Goal: Task Accomplishment & Management: Use online tool/utility

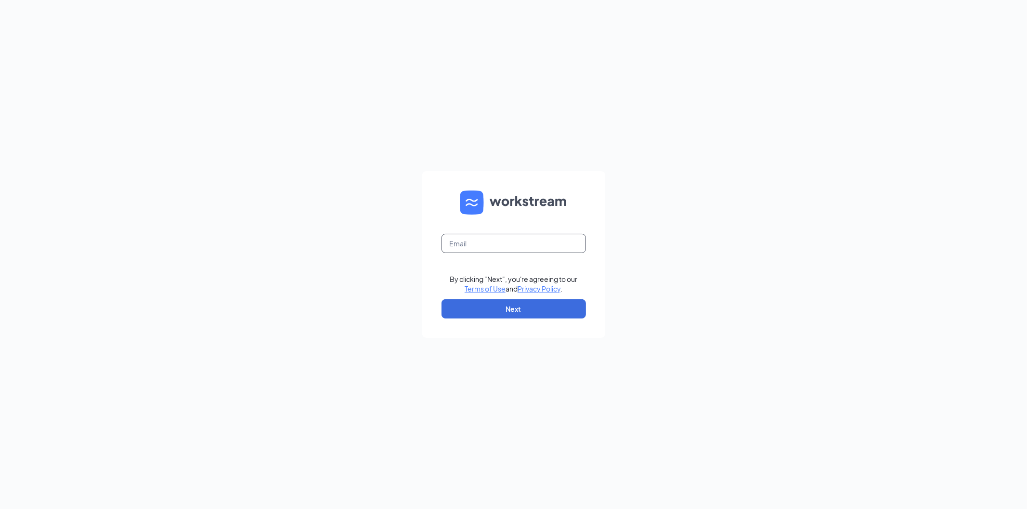
click at [489, 248] on input "text" at bounding box center [514, 243] width 144 height 19
type input "antoinette.rivera@petsuitesofamerica.com"
click at [504, 305] on button "Next" at bounding box center [514, 309] width 144 height 19
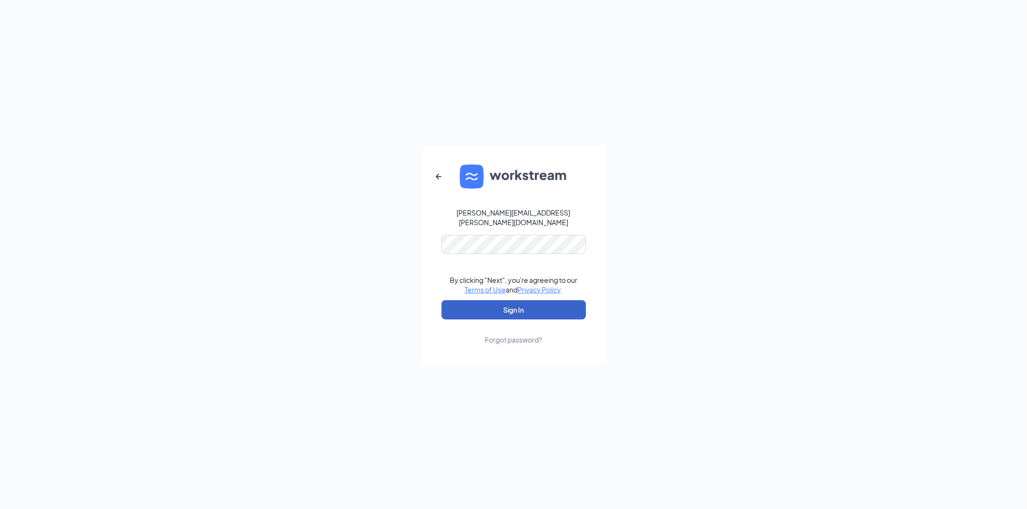
click at [522, 311] on button "Sign In" at bounding box center [514, 309] width 144 height 19
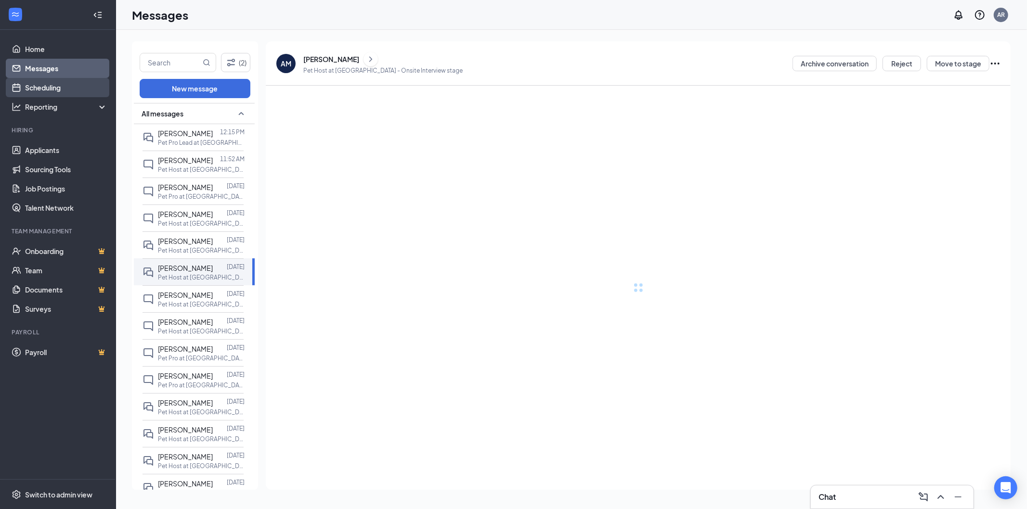
click at [60, 92] on link "Scheduling" at bounding box center [66, 87] width 82 height 19
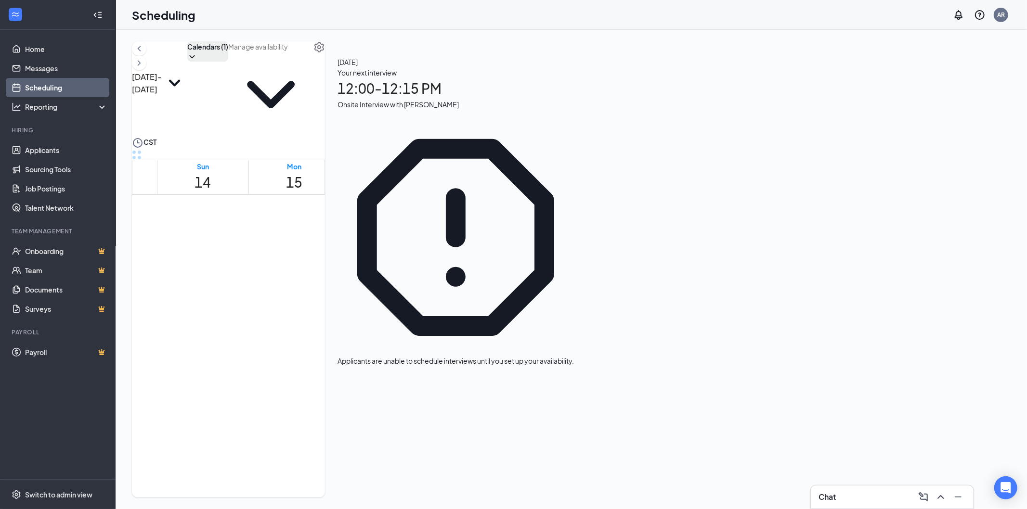
scroll to position [464, 0]
click at [197, 62] on icon "ChevronDown" at bounding box center [192, 57] width 10 height 10
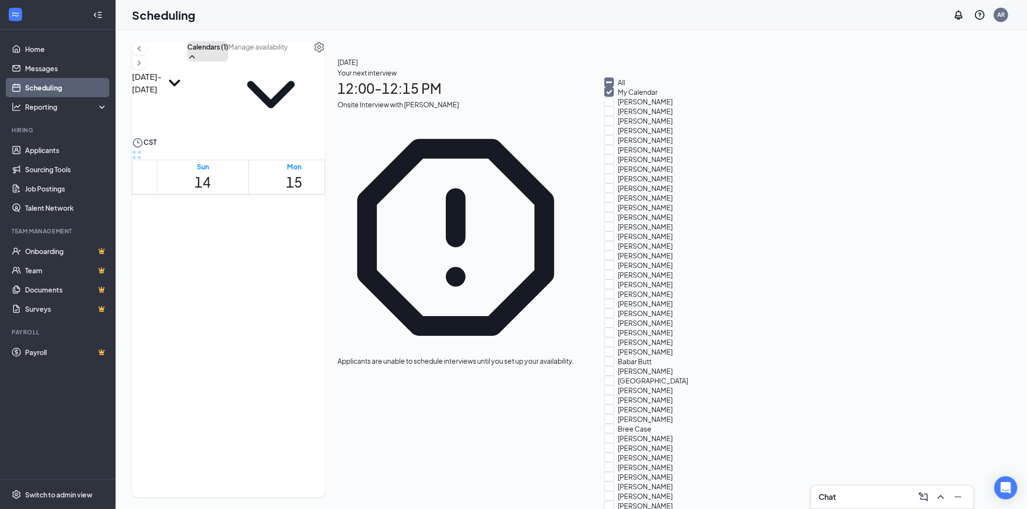
scroll to position [1926, 0]
checkbox input "true"
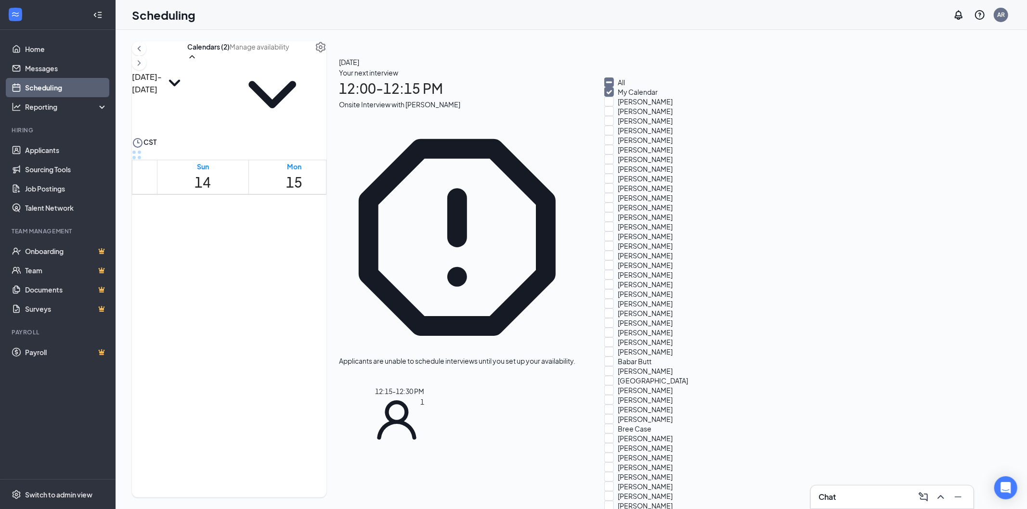
click at [386, 485] on span "12:15-12:30 PM" at bounding box center [364, 490] width 44 height 10
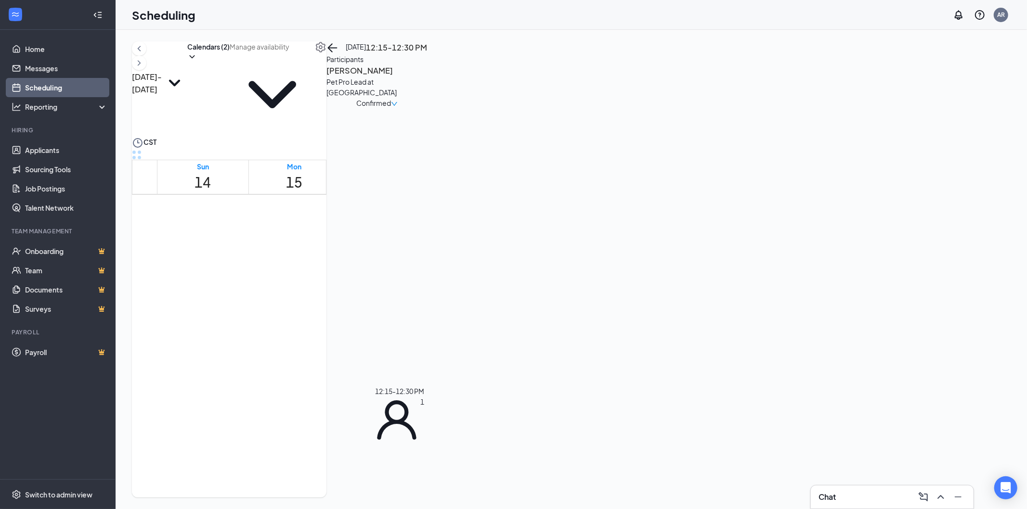
click at [383, 485] on span "12:15-12:30 PM" at bounding box center [364, 490] width 44 height 10
click at [428, 77] on h3 "[PERSON_NAME]" at bounding box center [376, 71] width 101 height 13
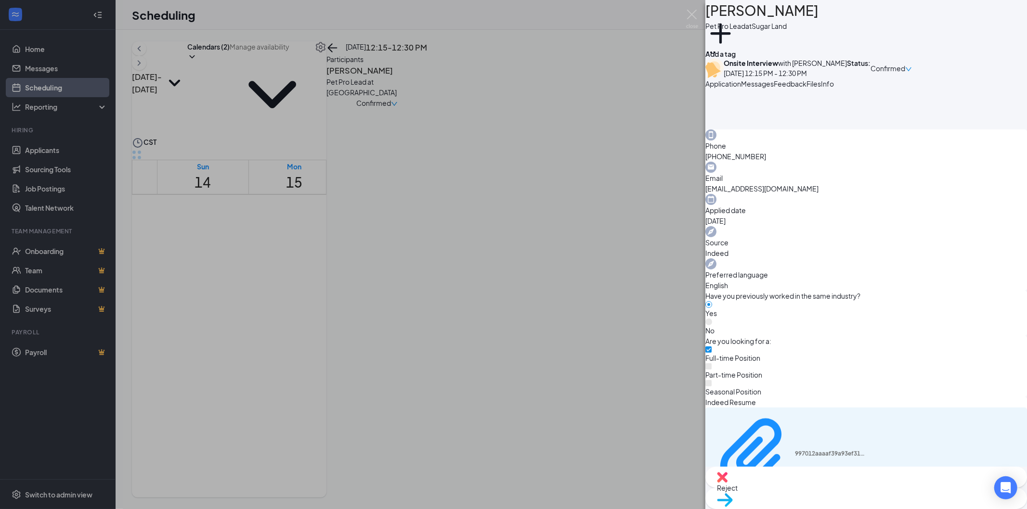
scroll to position [267, 0]
click at [688, 21] on img at bounding box center [692, 19] width 12 height 19
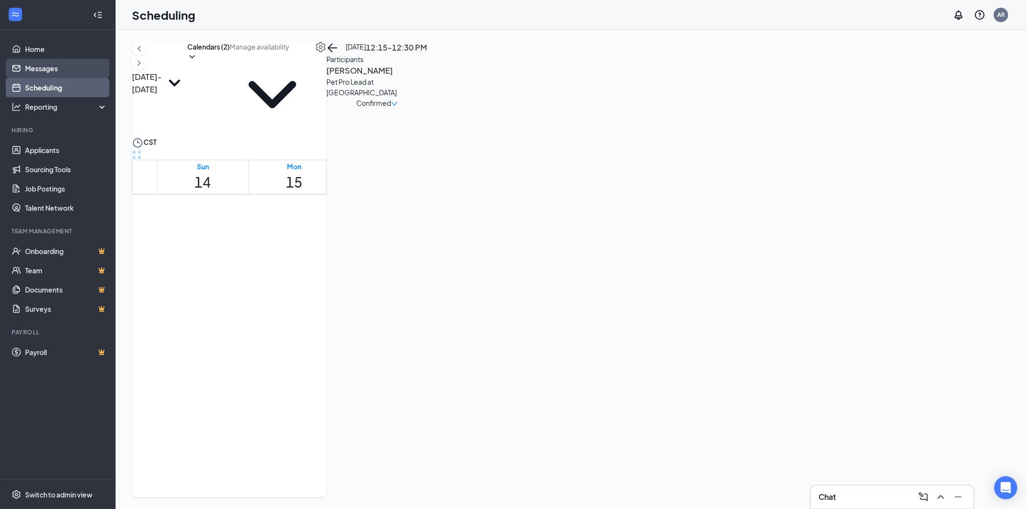
click at [36, 74] on link "Messages" at bounding box center [66, 68] width 82 height 19
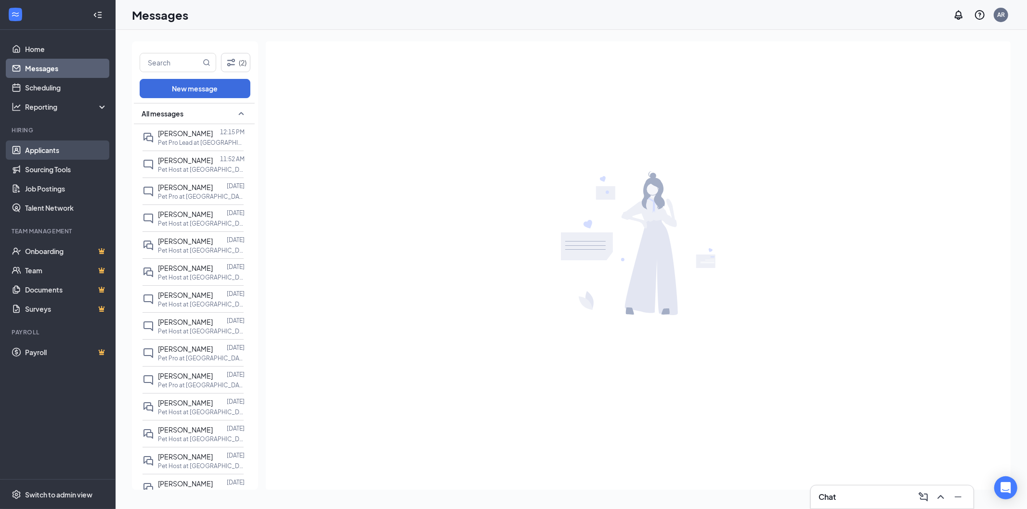
click at [41, 151] on link "Applicants" at bounding box center [66, 150] width 82 height 19
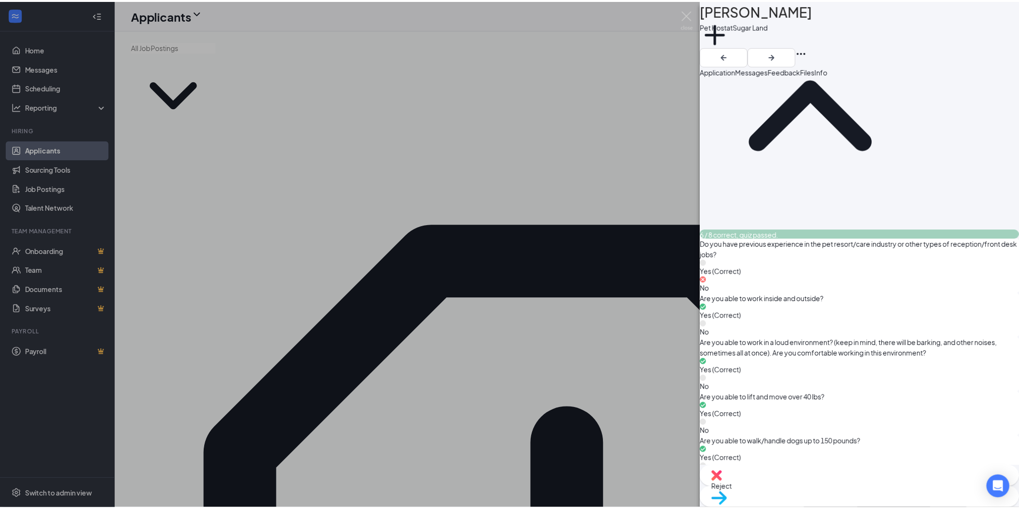
scroll to position [980, 0]
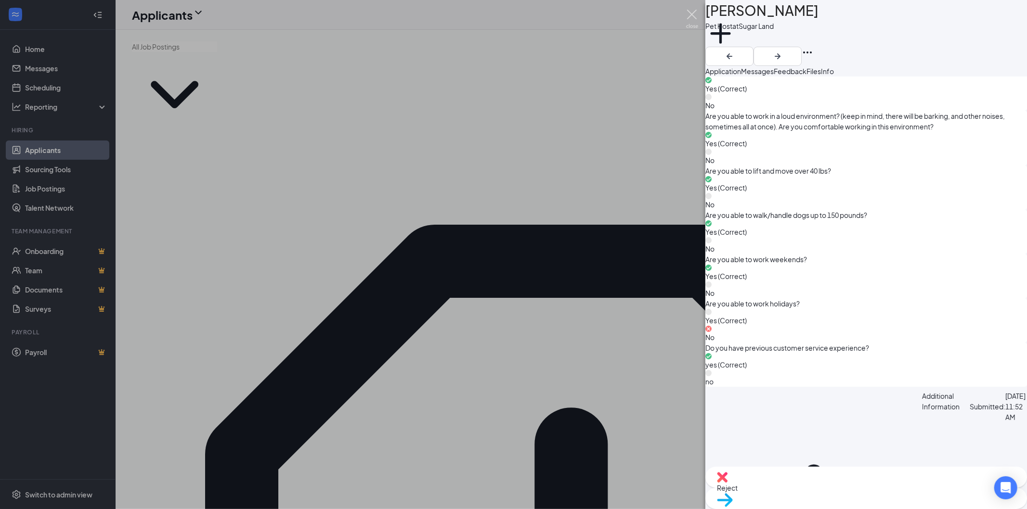
click at [695, 12] on img at bounding box center [692, 19] width 12 height 19
